Goal: Browse casually

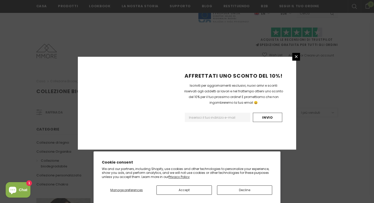
scroll to position [326, 0]
